Goal: Transaction & Acquisition: Purchase product/service

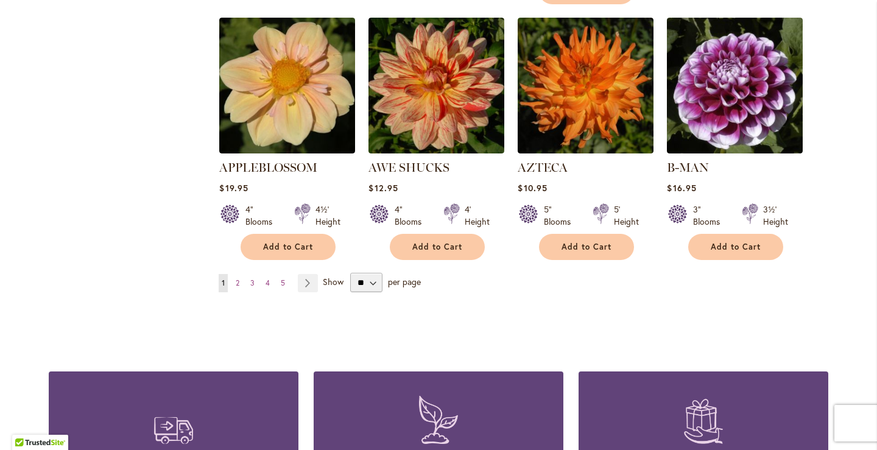
scroll to position [1097, 0]
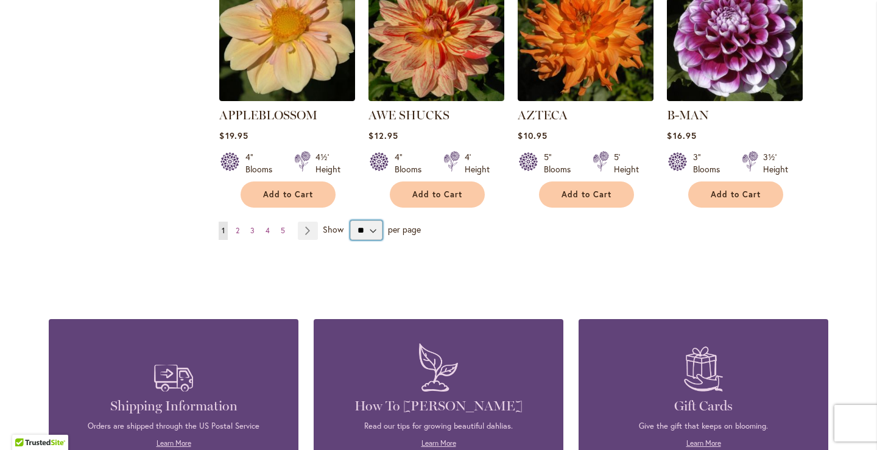
select select "**"
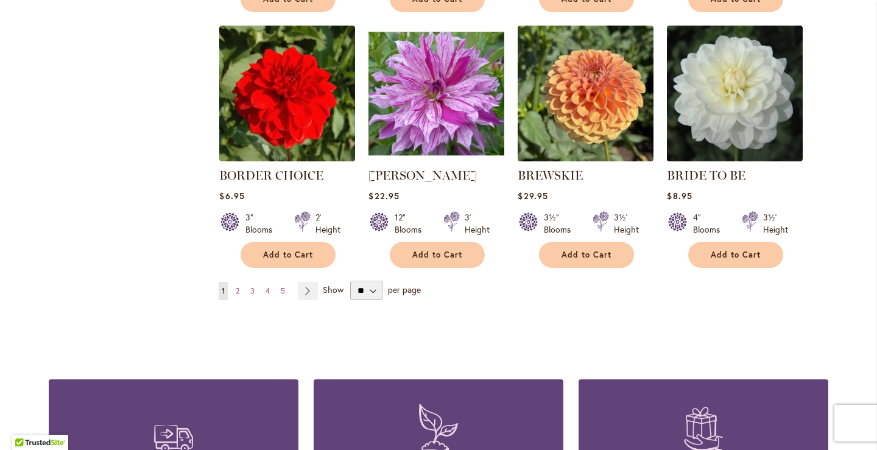
scroll to position [3111, 0]
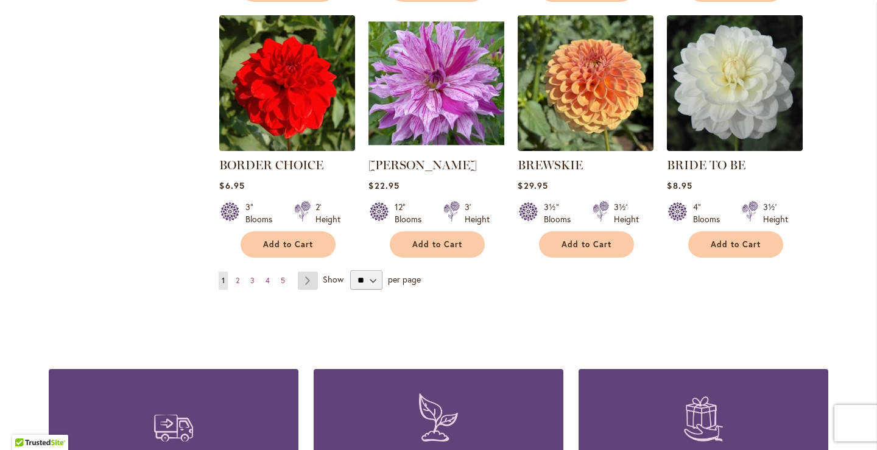
click at [304, 272] on link "Page Next" at bounding box center [308, 281] width 20 height 18
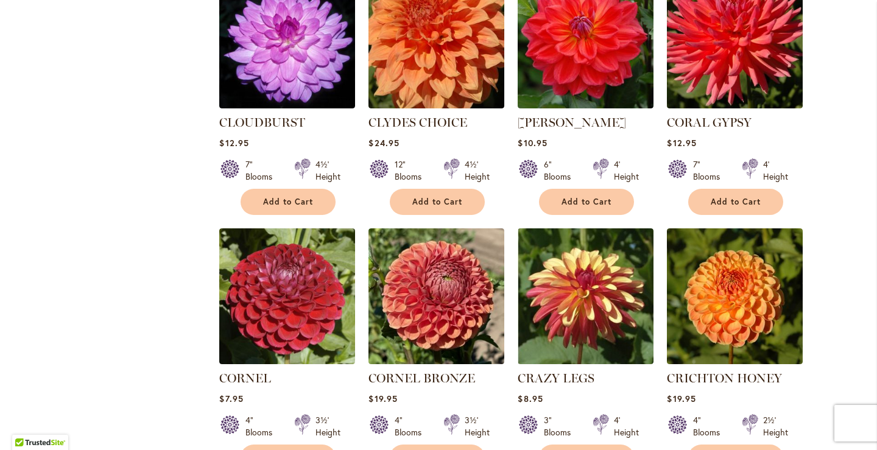
scroll to position [1940, 0]
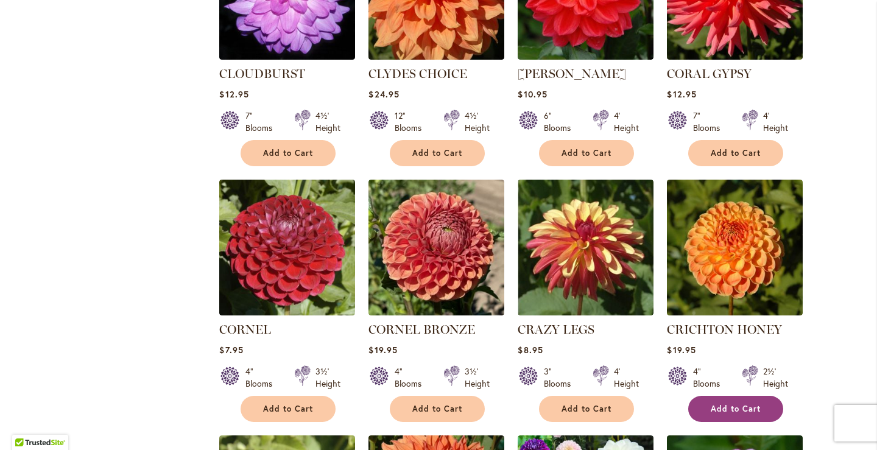
click at [750, 404] on span "Add to Cart" at bounding box center [736, 409] width 50 height 10
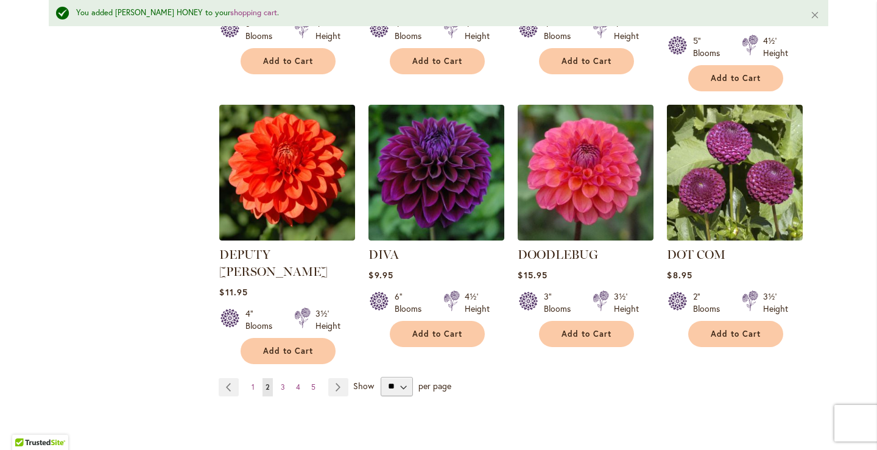
scroll to position [3121, 0]
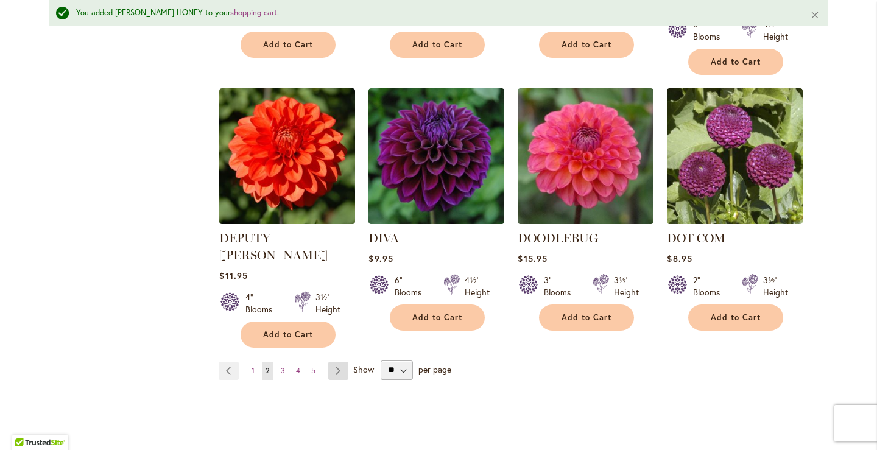
click at [331, 362] on link "Page Next" at bounding box center [338, 371] width 20 height 18
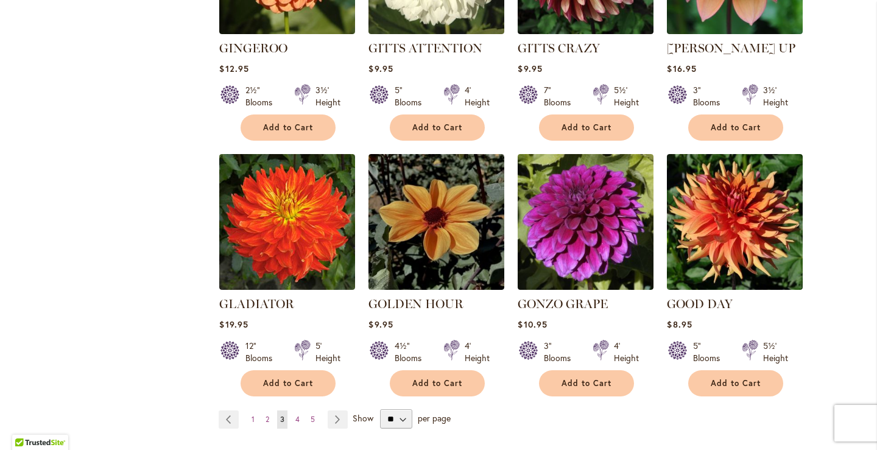
scroll to position [3086, 0]
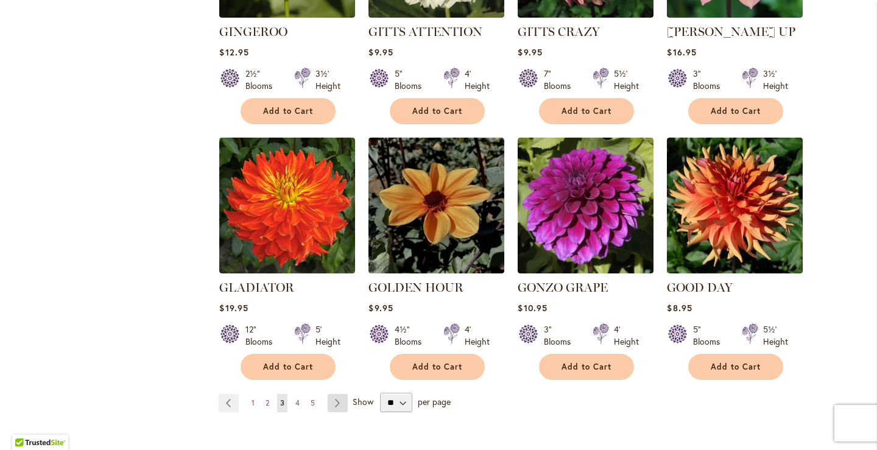
click at [333, 394] on link "Page Next" at bounding box center [338, 403] width 20 height 18
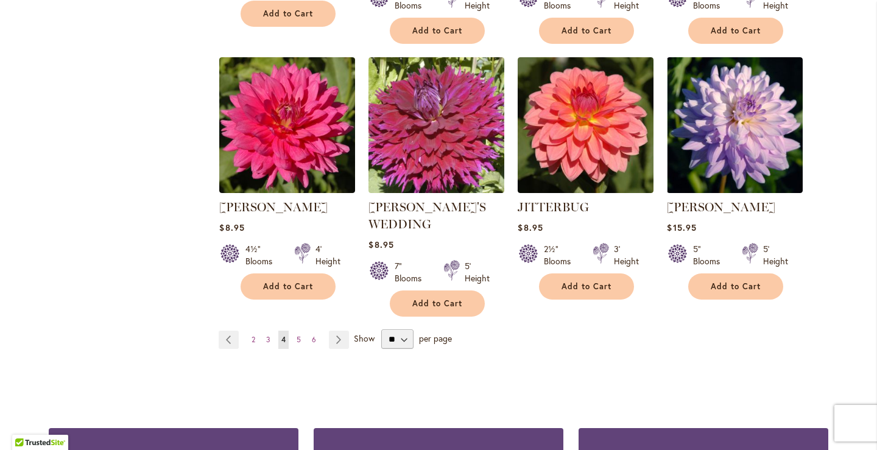
scroll to position [3150, 0]
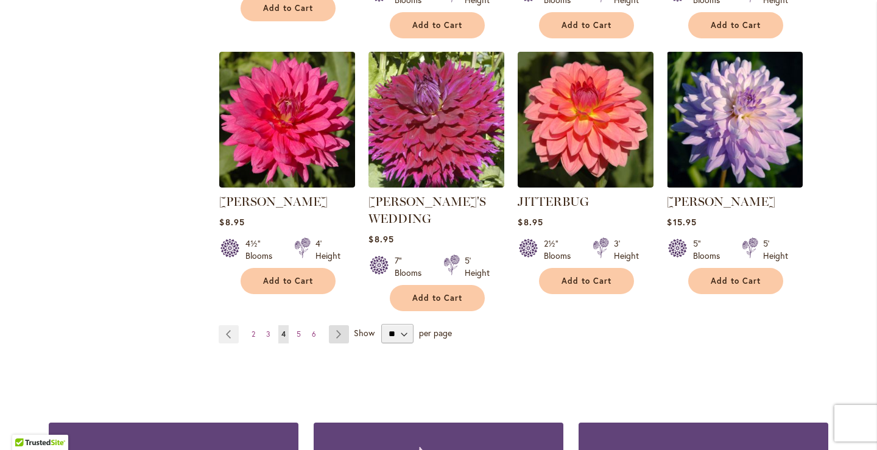
click at [329, 325] on link "Page Next" at bounding box center [339, 334] width 20 height 18
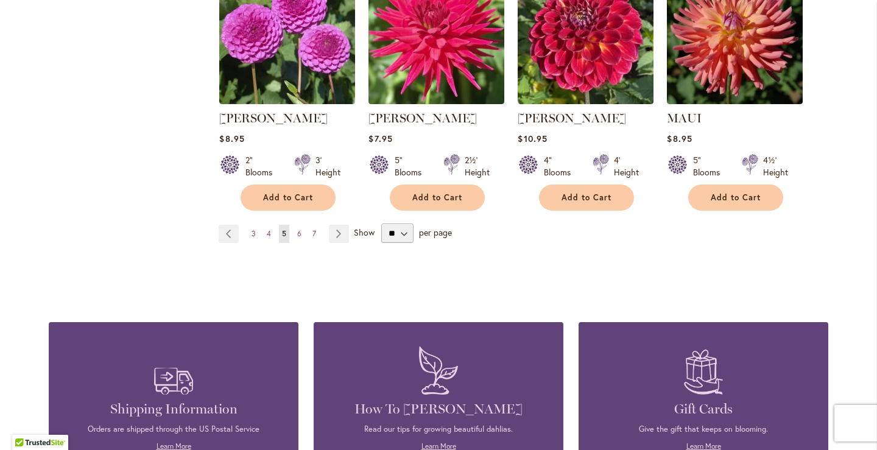
scroll to position [3213, 0]
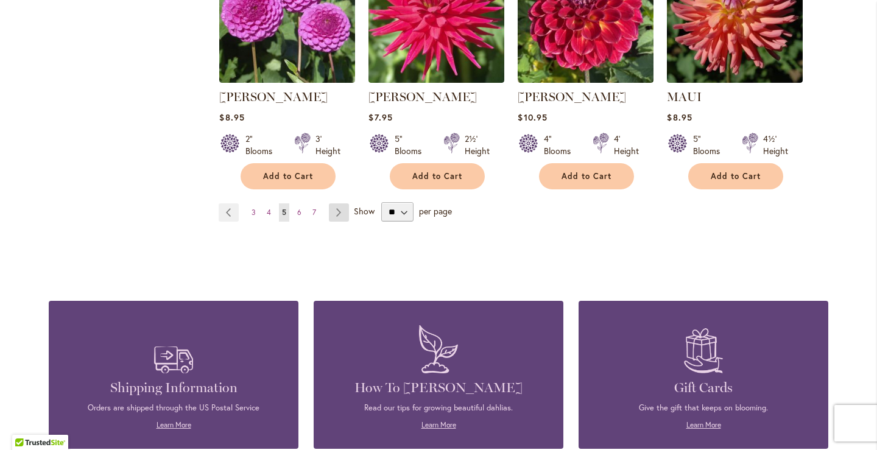
click at [331, 203] on link "Page Next" at bounding box center [339, 212] width 20 height 18
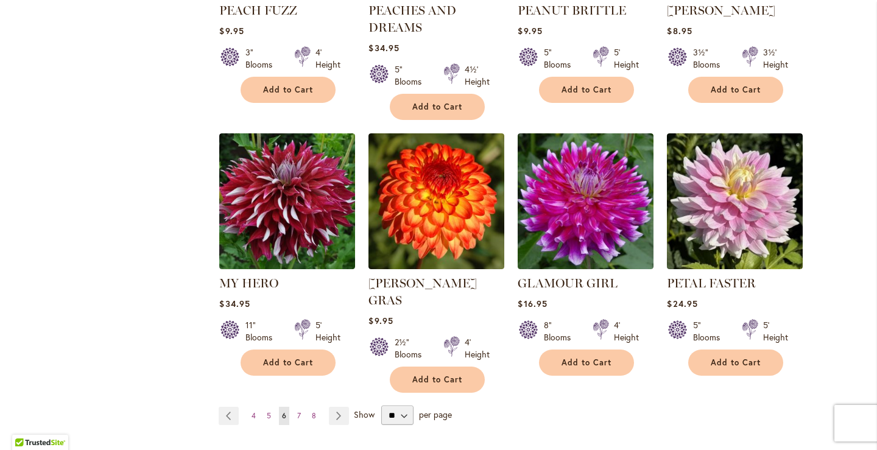
scroll to position [3092, 0]
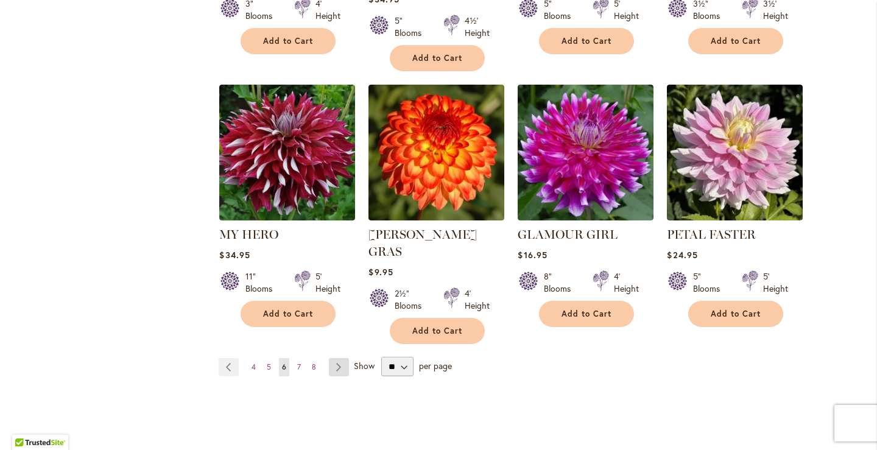
click at [329, 358] on link "Page Next" at bounding box center [339, 367] width 20 height 18
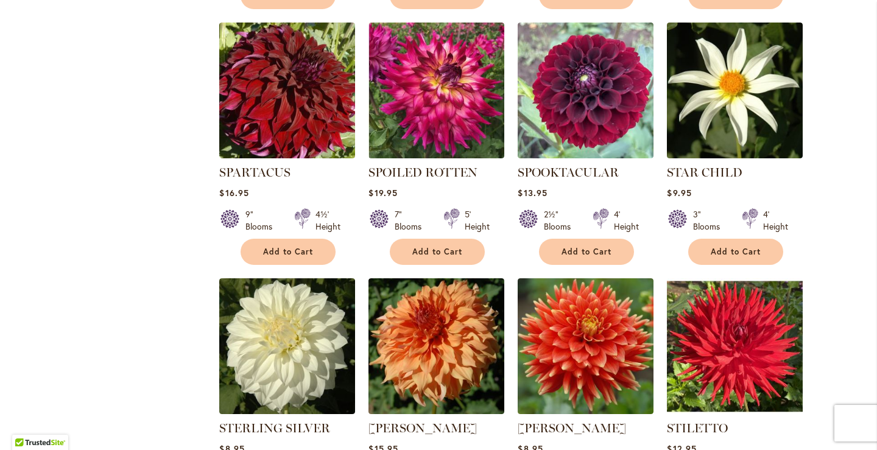
scroll to position [2614, 0]
